Goal: Task Accomplishment & Management: Use online tool/utility

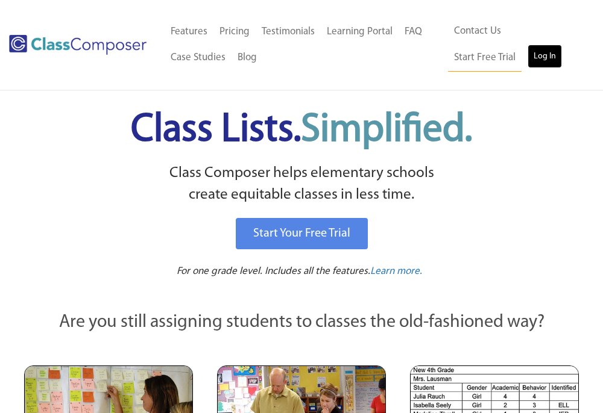
click at [527, 59] on link "Log In" at bounding box center [544, 57] width 34 height 24
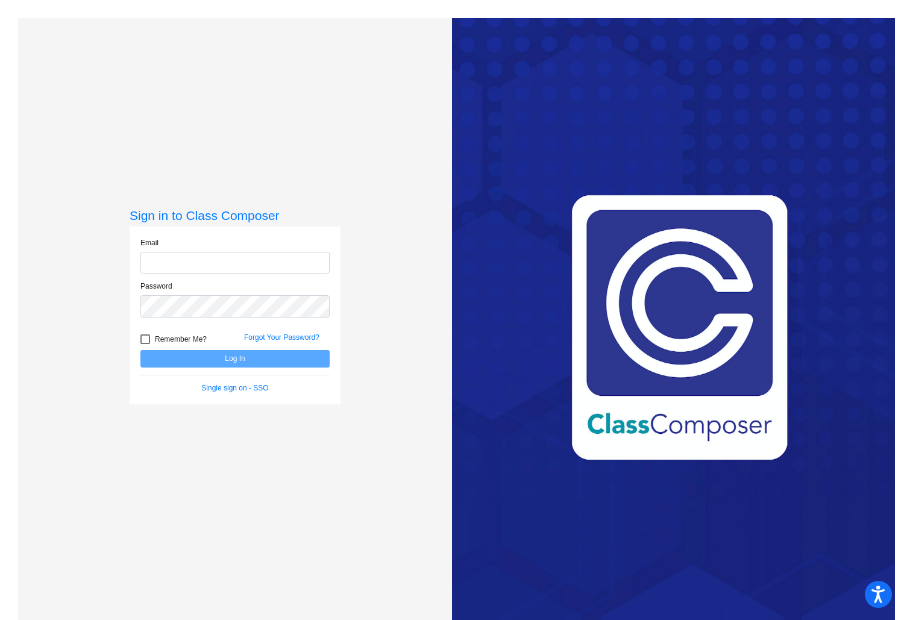
scroll to position [4, 0]
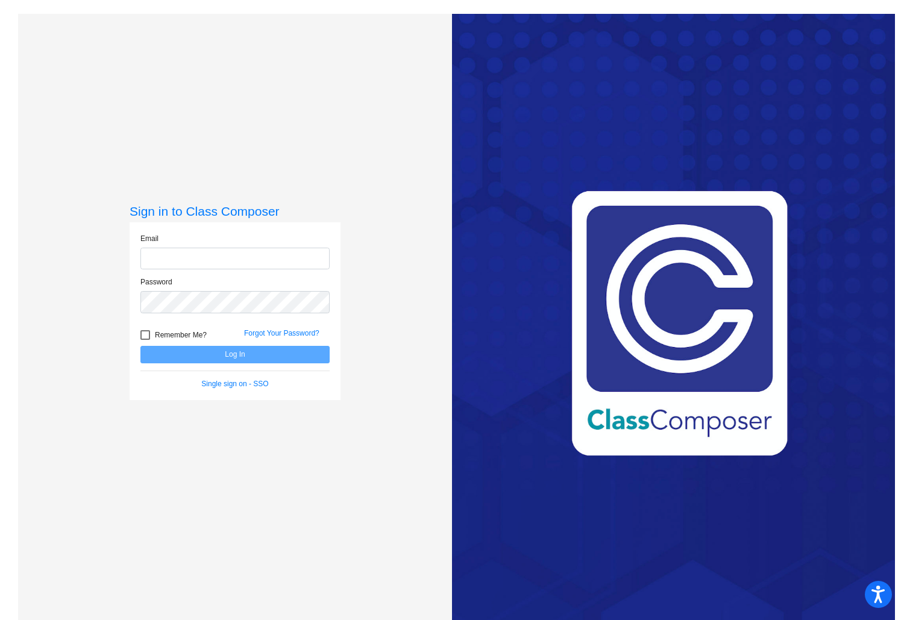
type input "[PERSON_NAME][EMAIL_ADDRESS][DOMAIN_NAME]"
click at [273, 356] on button "Log In" at bounding box center [234, 354] width 189 height 17
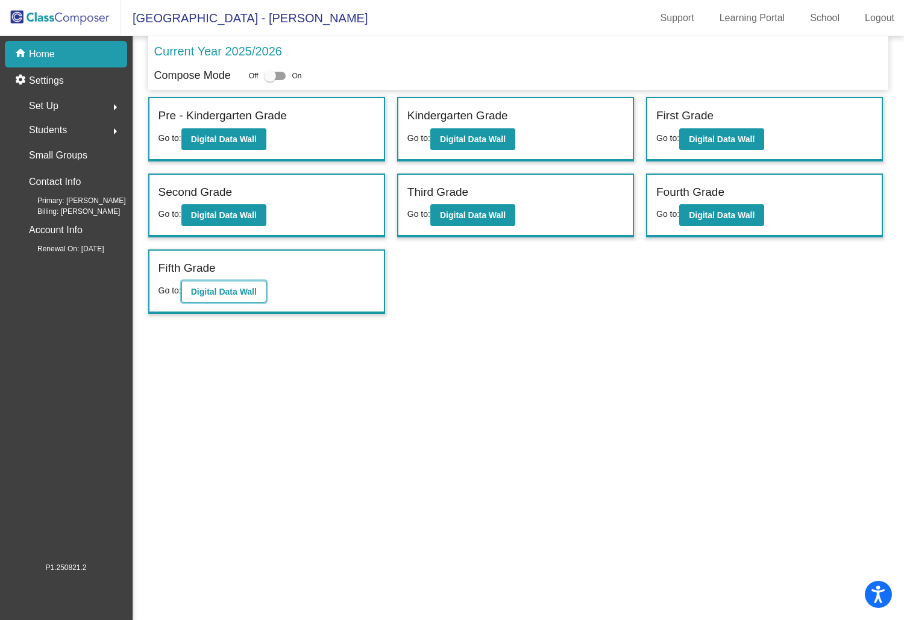
click at [246, 288] on b "Digital Data Wall" at bounding box center [224, 292] width 66 height 10
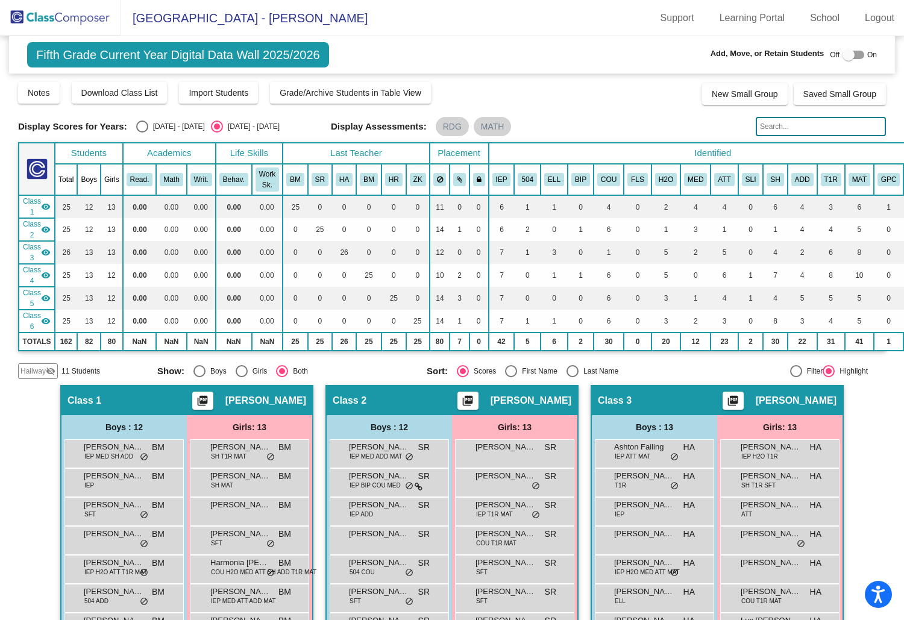
click at [778, 127] on input "text" at bounding box center [821, 126] width 130 height 19
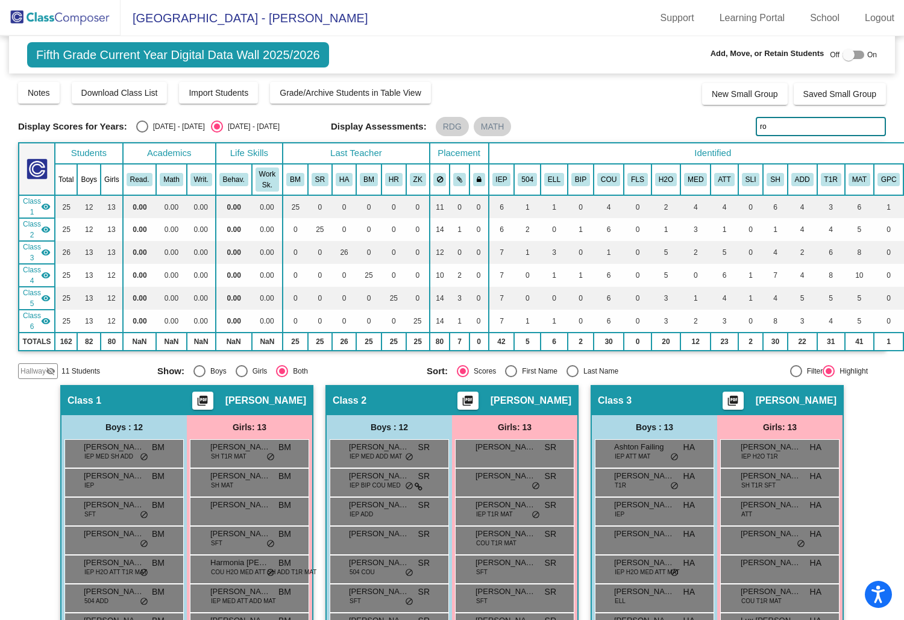
type input "r"
type input "[PERSON_NAME]"
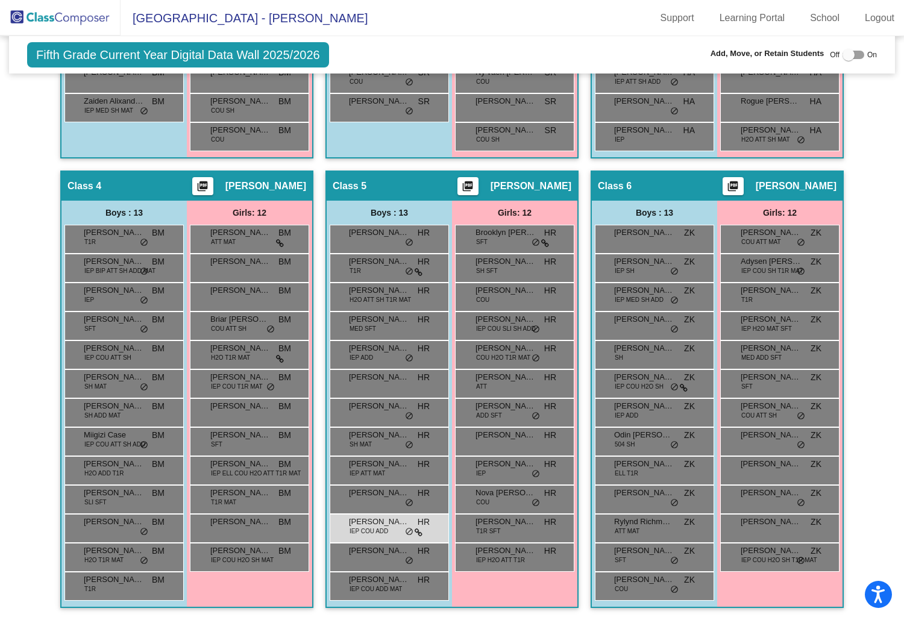
scroll to position [665, 0]
click at [84, 18] on img at bounding box center [60, 18] width 121 height 36
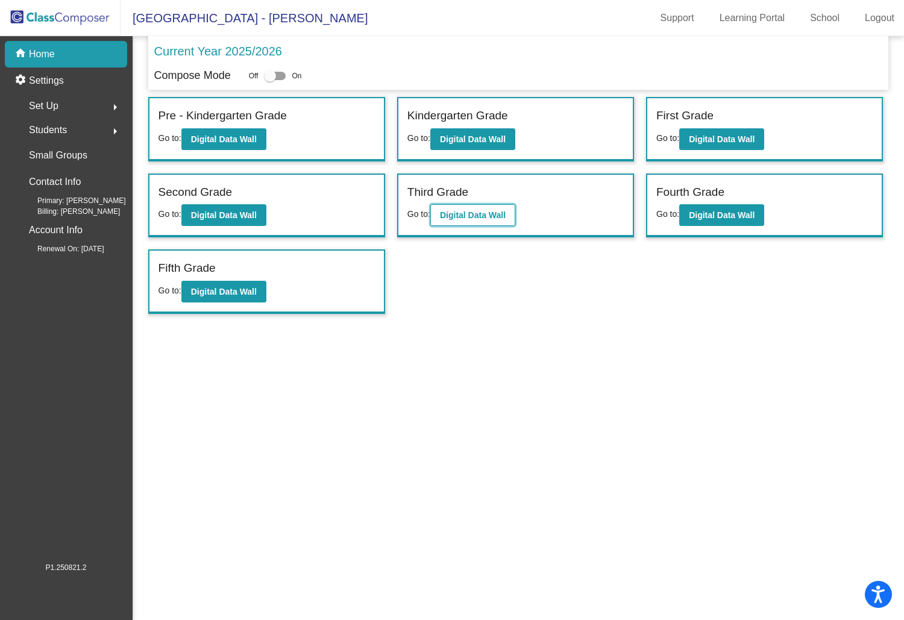
click at [457, 222] on button "Digital Data Wall" at bounding box center [472, 215] width 85 height 22
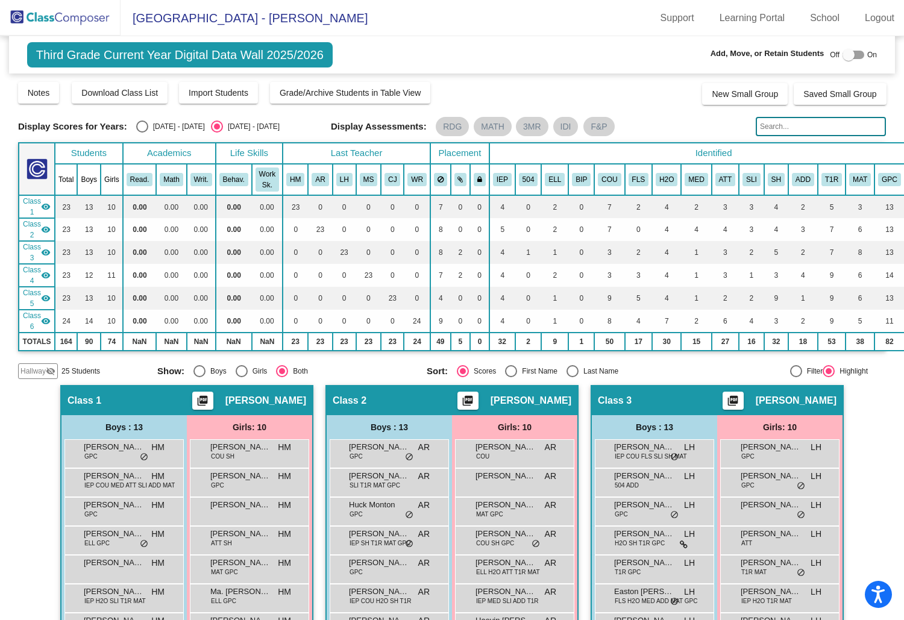
click at [773, 132] on input "text" at bounding box center [821, 126] width 130 height 19
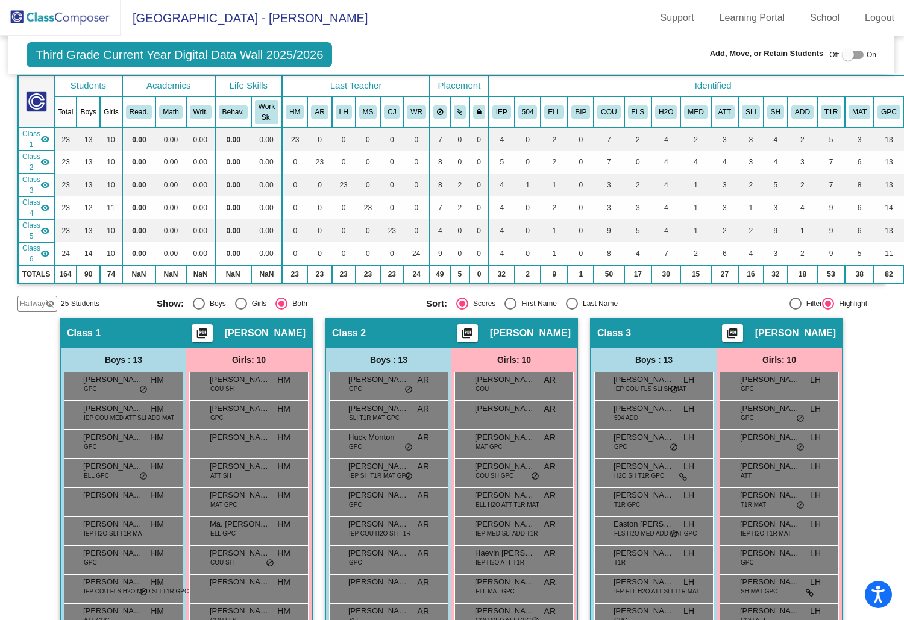
scroll to position [20, 1]
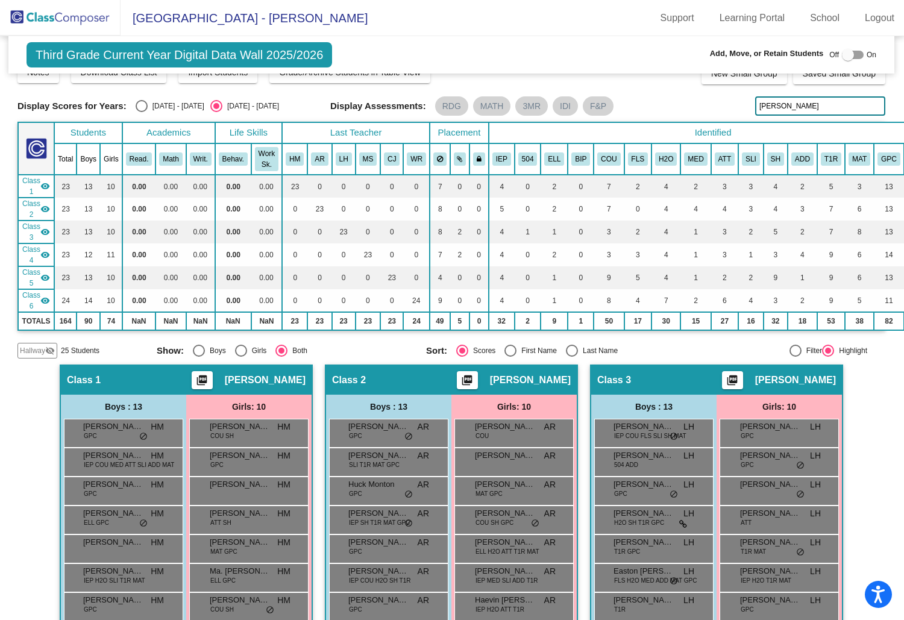
click at [759, 108] on input "[PERSON_NAME]" at bounding box center [820, 105] width 130 height 19
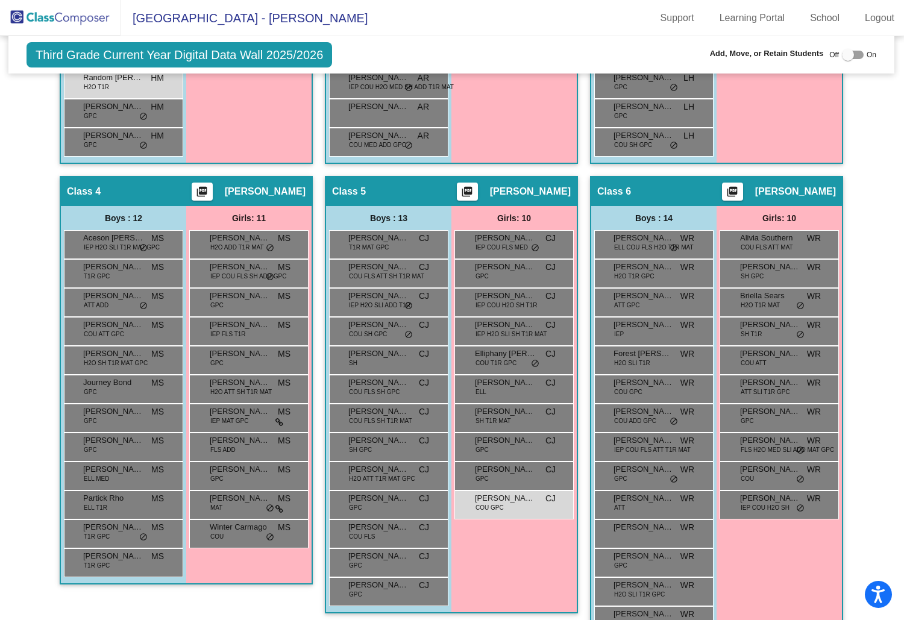
scroll to position [694, 1]
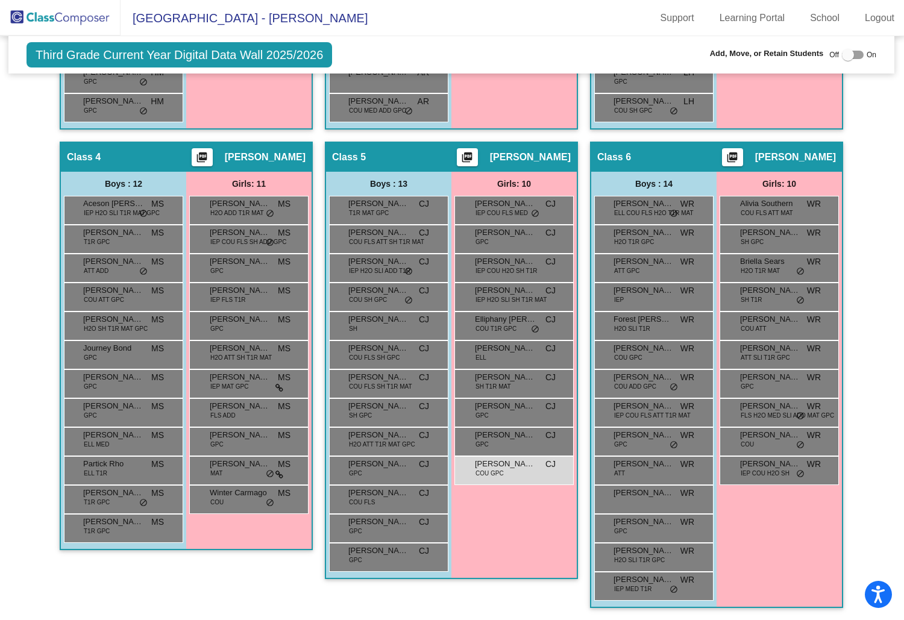
type input "low"
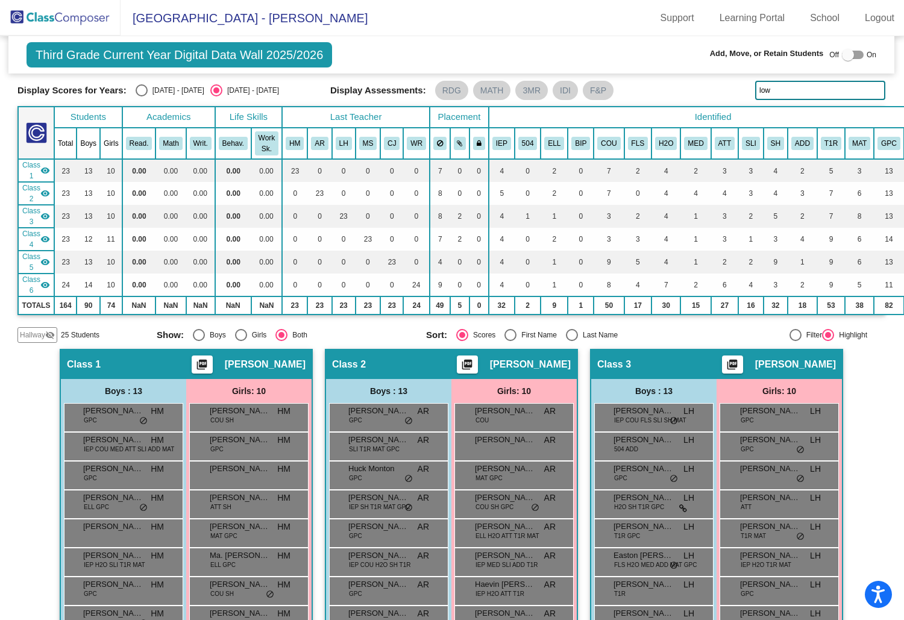
scroll to position [0, 1]
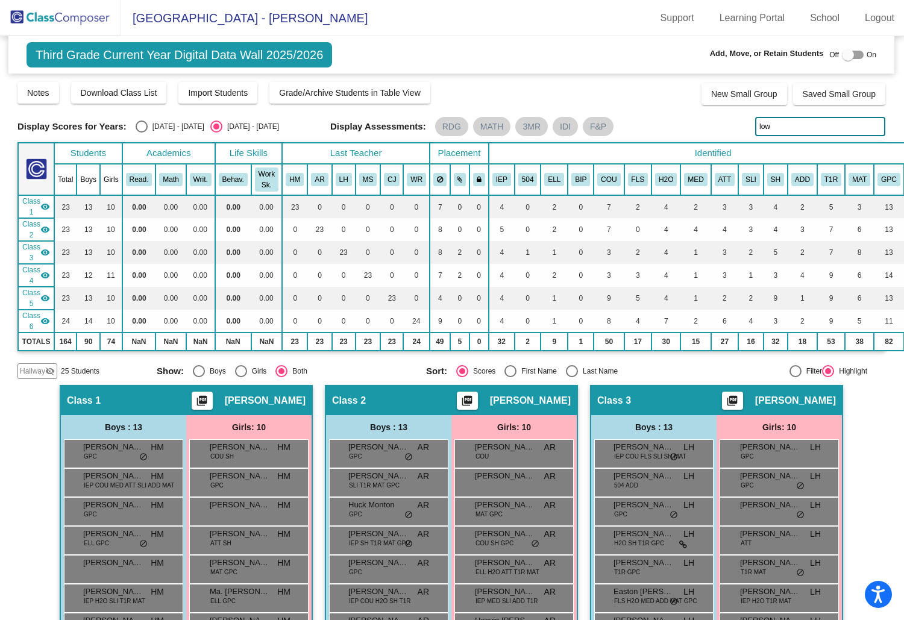
click at [77, 20] on img at bounding box center [60, 18] width 121 height 36
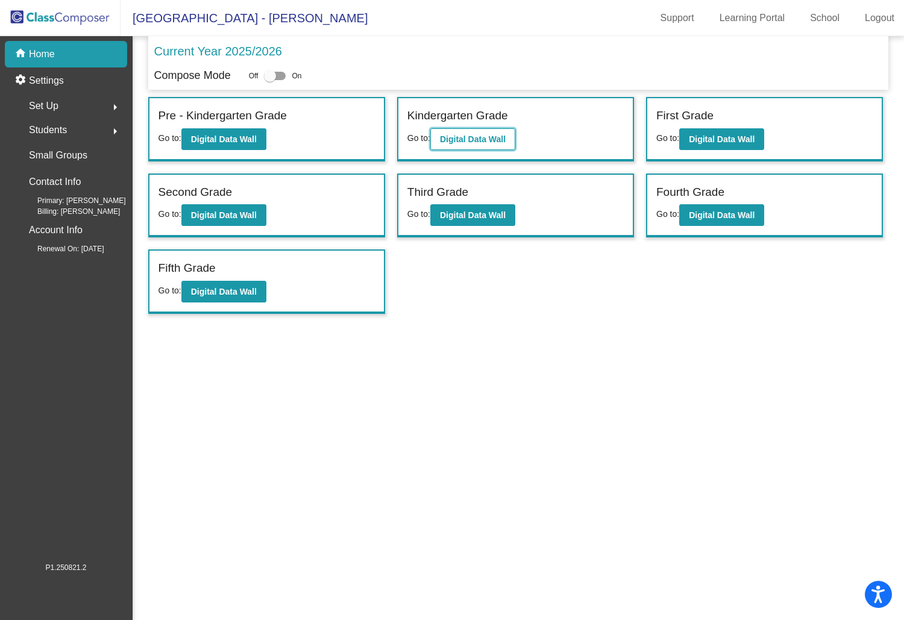
click at [481, 141] on b "Digital Data Wall" at bounding box center [473, 139] width 66 height 10
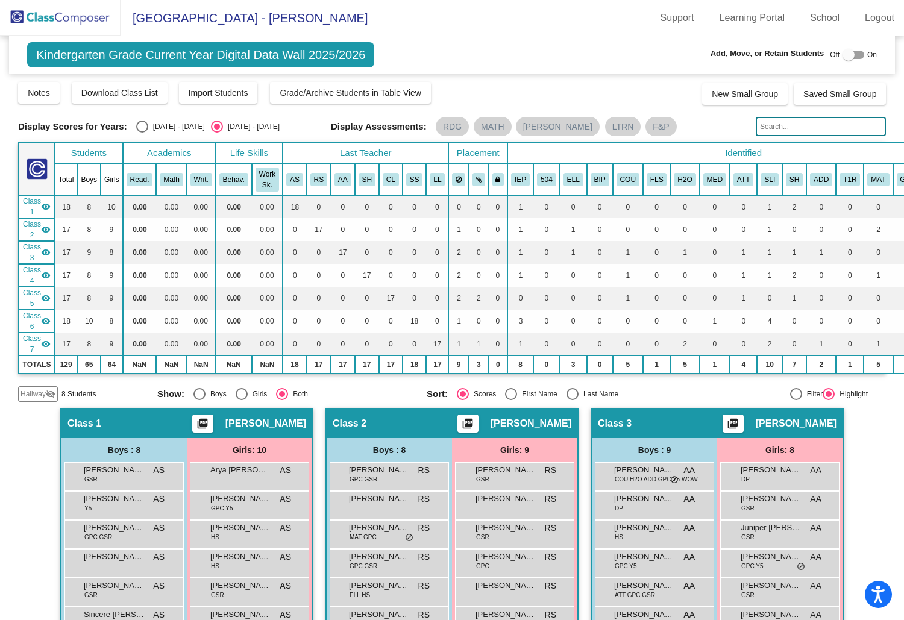
click at [510, 185] on th "IEP" at bounding box center [520, 179] width 26 height 31
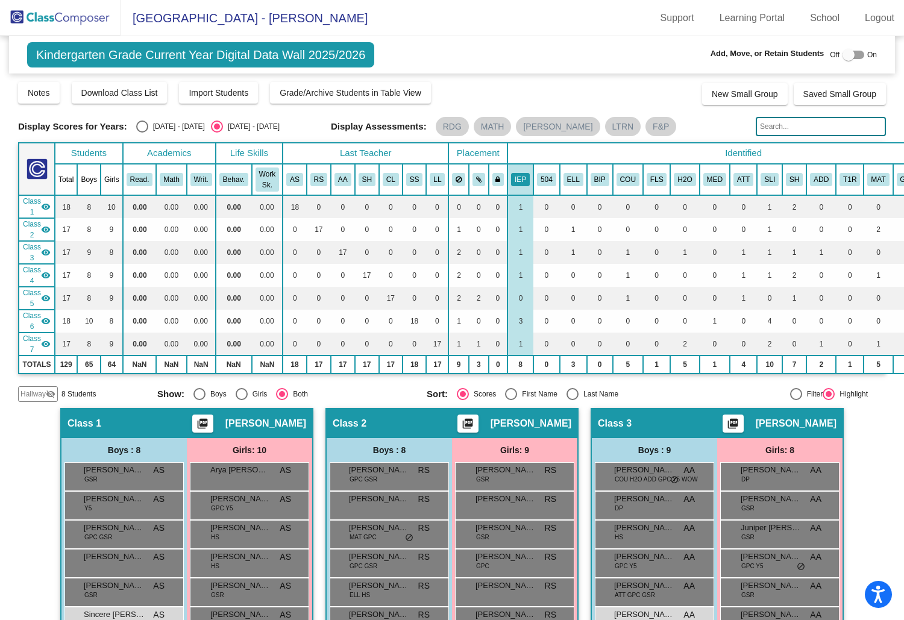
click at [796, 125] on input "text" at bounding box center [821, 126] width 130 height 19
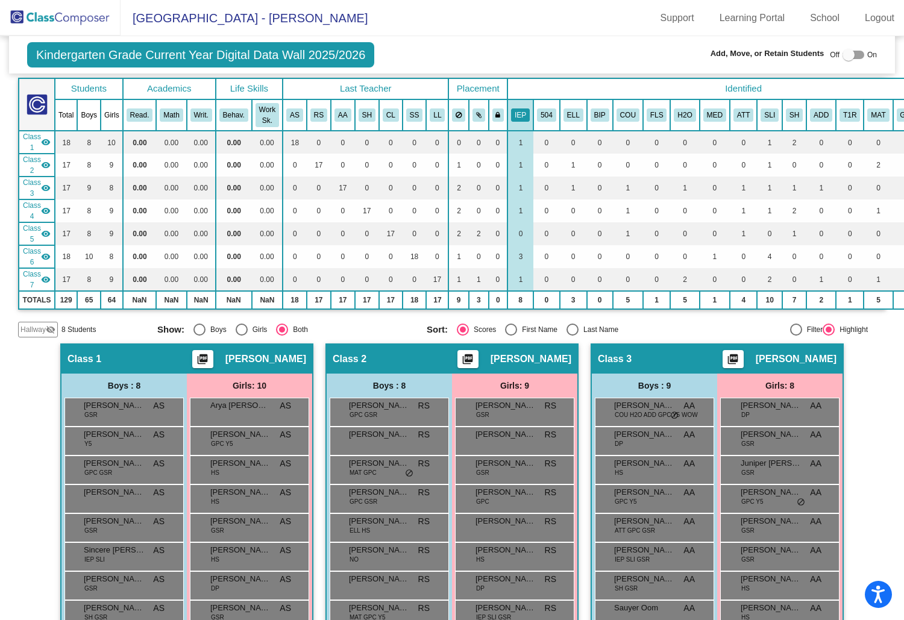
scroll to position [39, 0]
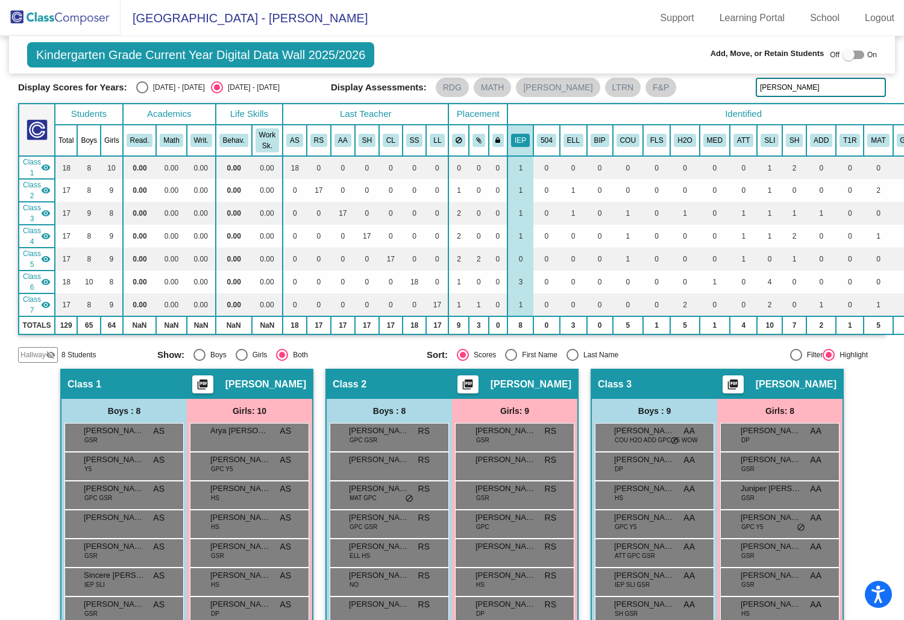
type input "[PERSON_NAME]"
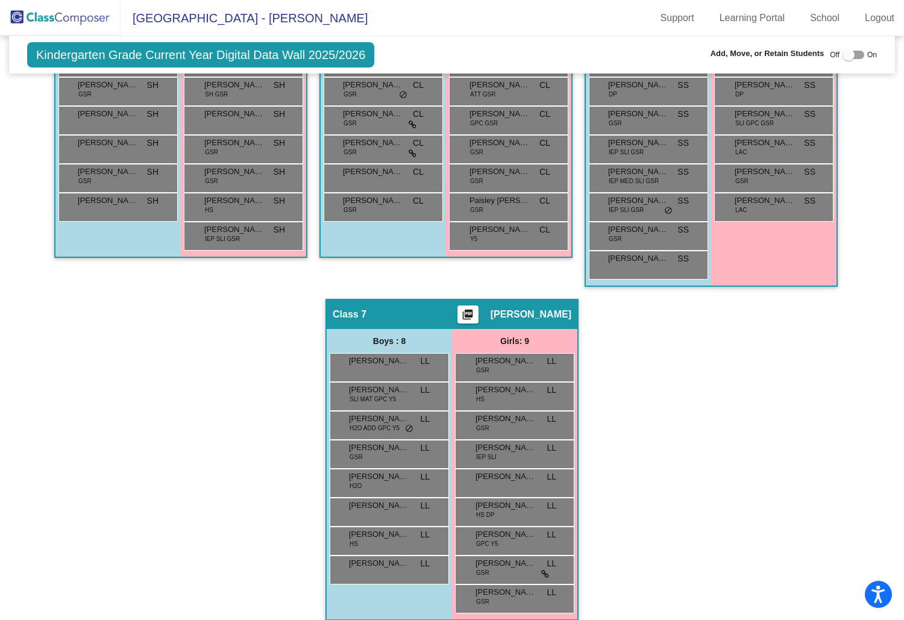
scroll to position [847, 0]
